Goal: Task Accomplishment & Management: Use online tool/utility

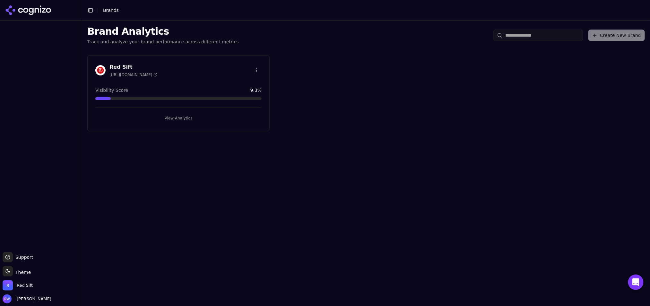
click at [237, 114] on button "View Analytics" at bounding box center [178, 118] width 166 height 10
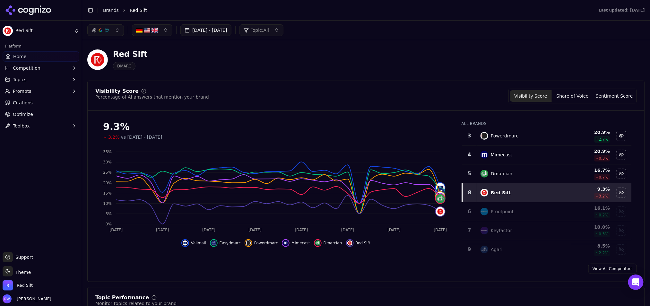
scroll to position [69, 0]
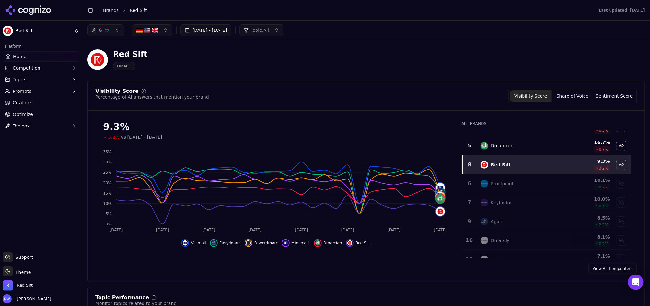
click at [553, 185] on td "Proofpoint" at bounding box center [521, 183] width 88 height 19
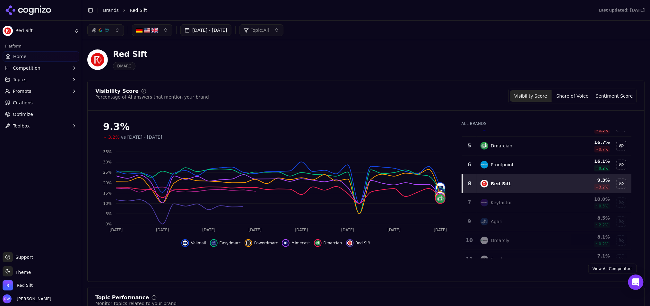
click at [549, 200] on div "Keyfactor" at bounding box center [520, 203] width 80 height 8
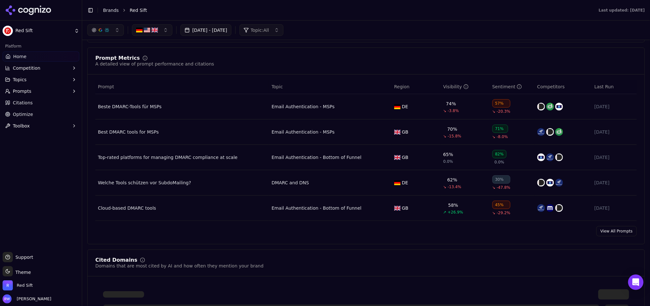
scroll to position [353, 0]
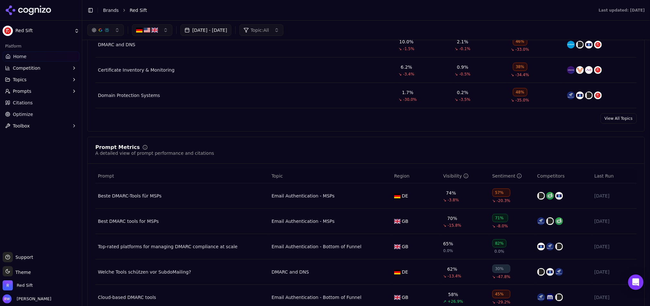
click at [19, 93] on span "Prompts" at bounding box center [22, 91] width 19 height 6
click at [18, 78] on span "Topics" at bounding box center [20, 79] width 14 height 6
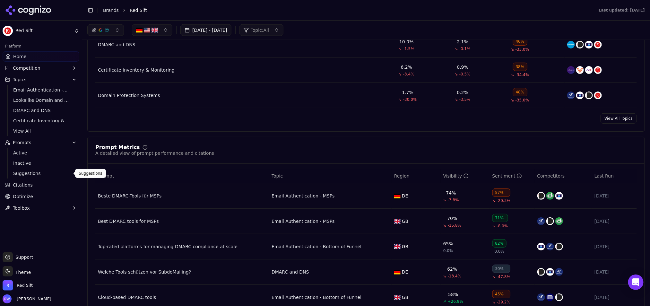
click at [36, 172] on span "Suggestions" at bounding box center [41, 173] width 56 height 6
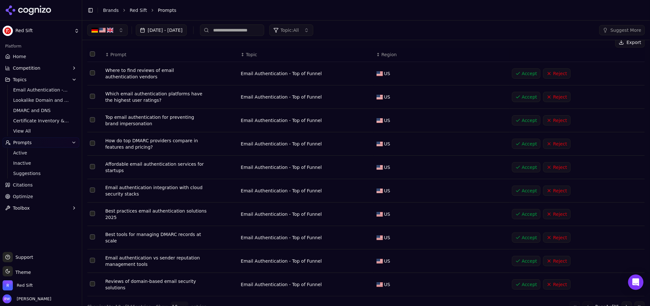
scroll to position [17, 0]
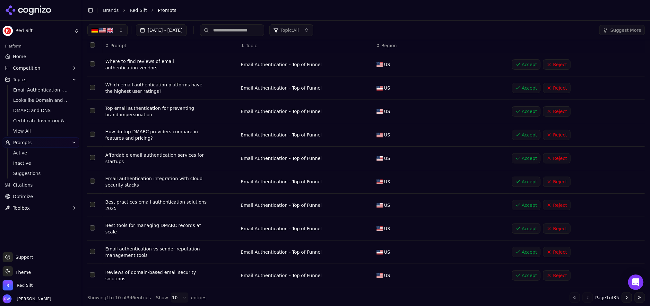
click at [92, 133] on button "Select row 4" at bounding box center [92, 134] width 5 height 5
click at [296, 134] on div "Email Authentication - Top of Funnel" at bounding box center [306, 135] width 130 height 6
click at [92, 133] on button "Select row 4" at bounding box center [92, 134] width 5 height 5
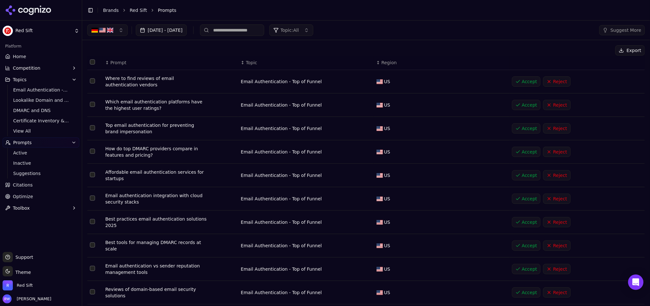
click at [309, 22] on div "[DATE] - [DATE] Topic: All Suggest More" at bounding box center [366, 30] width 568 height 19
click at [299, 29] on span "Topic: All" at bounding box center [289, 30] width 18 height 6
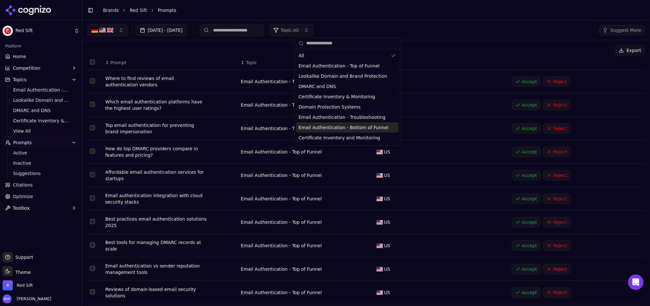
click at [344, 128] on span "Email Authentication - Bottom of Funnel" at bounding box center [343, 127] width 90 height 6
click at [222, 48] on div "Export" at bounding box center [365, 50] width 557 height 10
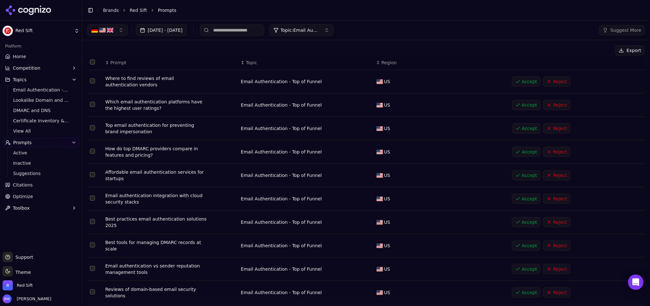
click at [518, 103] on button "Accept" at bounding box center [526, 105] width 29 height 10
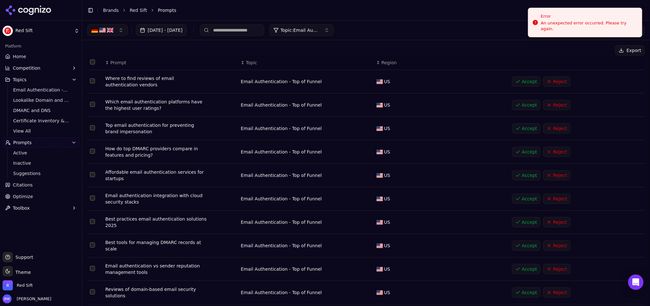
click at [518, 151] on button "Accept" at bounding box center [526, 152] width 29 height 10
